Goal: Transaction & Acquisition: Purchase product/service

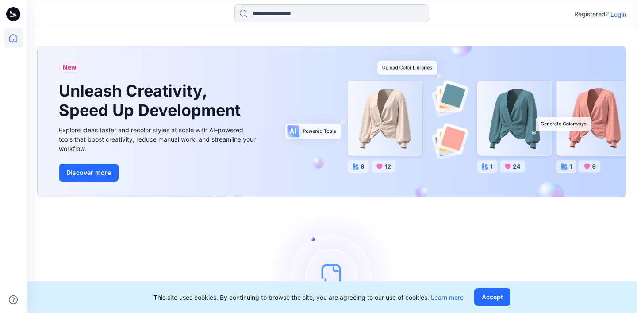
click at [621, 14] on p "Login" at bounding box center [618, 14] width 16 height 9
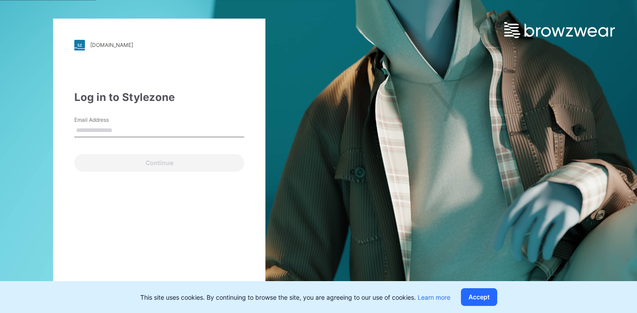
click at [107, 124] on input "Email Address" at bounding box center [159, 130] width 170 height 13
type input "**********"
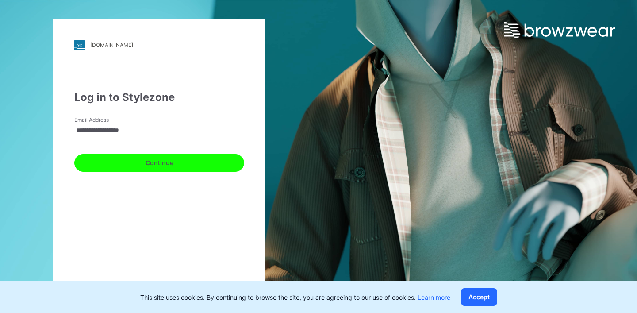
click at [126, 156] on button "Continue" at bounding box center [159, 163] width 170 height 18
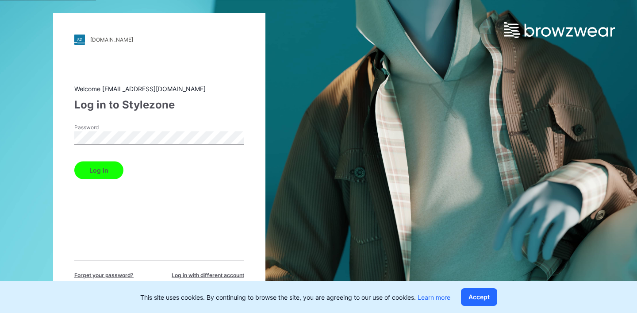
click at [96, 165] on button "Log in" at bounding box center [98, 170] width 49 height 18
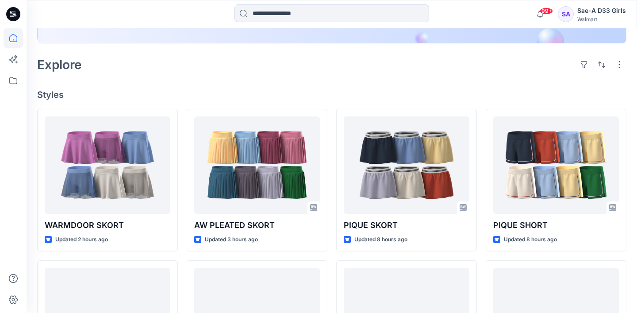
scroll to position [198, 0]
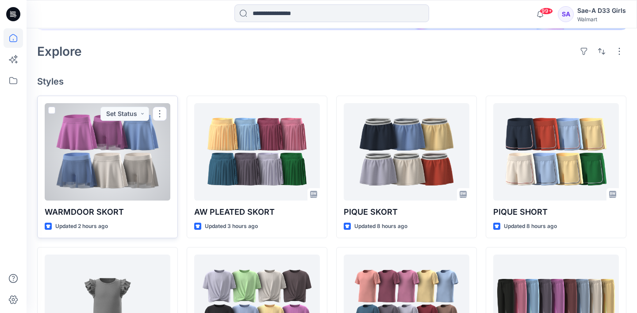
click at [118, 156] on div at bounding box center [108, 151] width 126 height 97
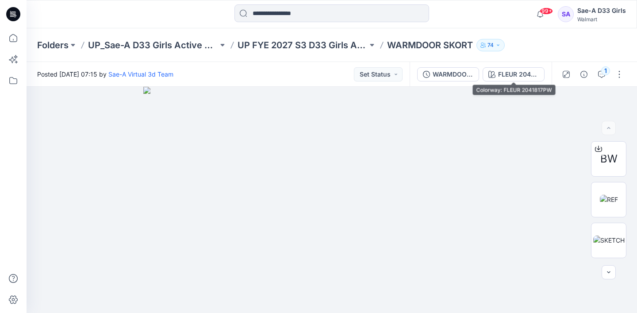
click at [510, 75] on div "FLEUR 2041817PW" at bounding box center [518, 74] width 41 height 10
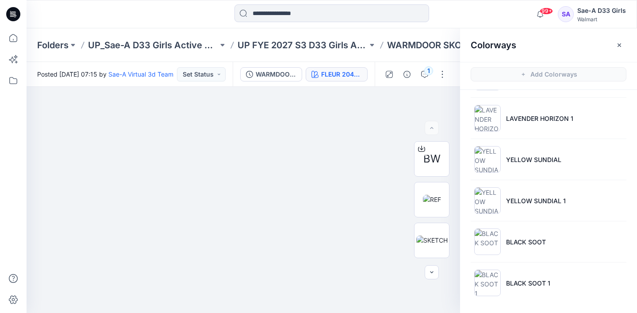
click at [435, 23] on div at bounding box center [331, 13] width 305 height 19
click at [620, 42] on icon "button" at bounding box center [618, 45] width 7 height 7
